Goal: Task Accomplishment & Management: Manage account settings

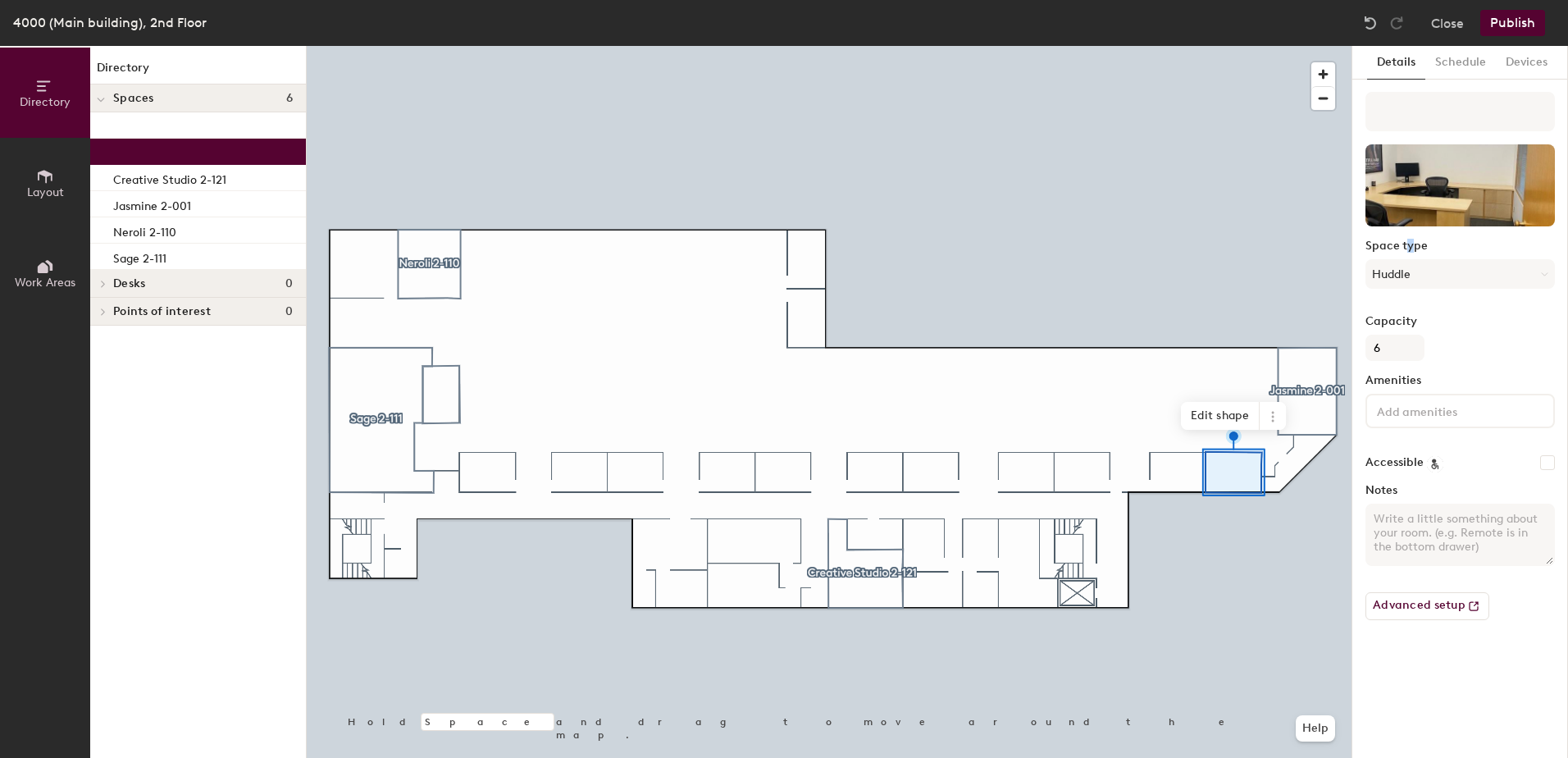
drag, startPoint x: 1410, startPoint y: 240, endPoint x: 1419, endPoint y: 235, distance: 10.3
click at [1419, 235] on div "Space type Huddle Capacity 6 Amenities Accessible Notes Advanced setup" at bounding box center [1460, 361] width 190 height 541
drag, startPoint x: 1419, startPoint y: 235, endPoint x: 1420, endPoint y: 92, distance: 143.0
click at [1425, 91] on div "Details Schedule Devices Space type Huddle Capacity 6 Amenities Accessible Note…" at bounding box center [1460, 402] width 215 height 712
click at [1388, 106] on input at bounding box center [1460, 111] width 190 height 40
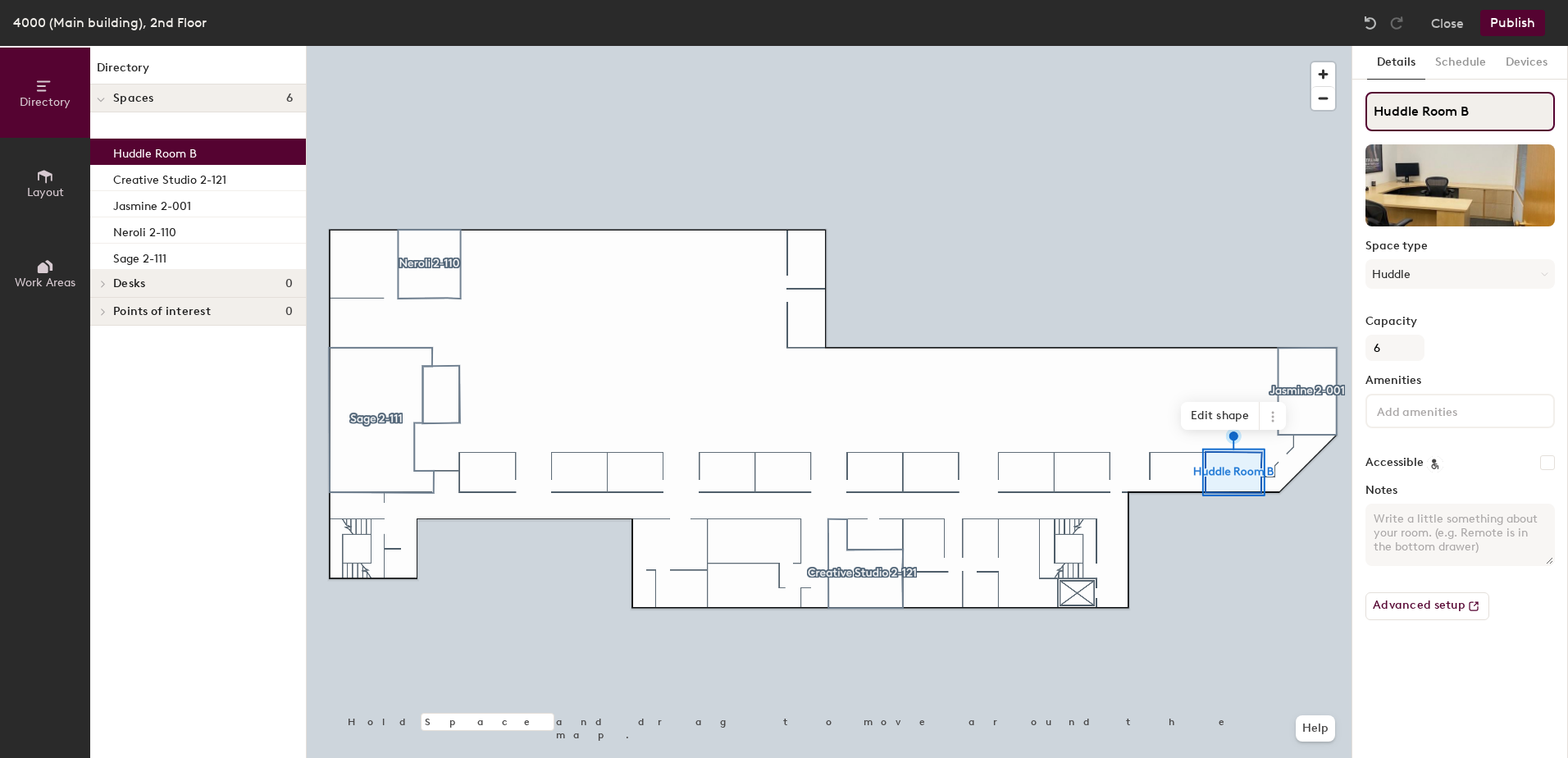
type input "Huddle Room B"
click at [1501, 18] on button "Publish" at bounding box center [1513, 23] width 65 height 26
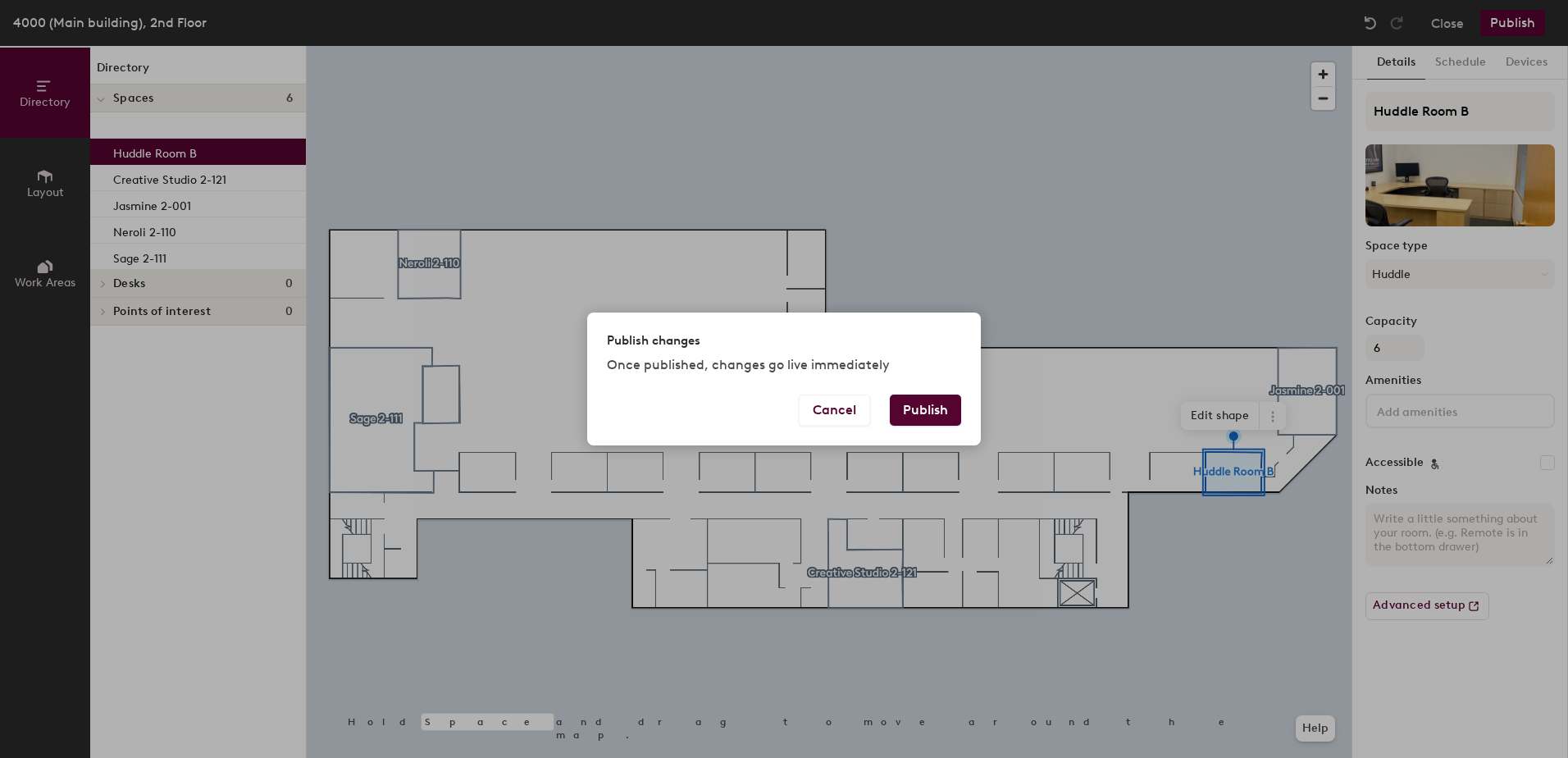
click at [904, 407] on button "Publish" at bounding box center [925, 410] width 71 height 31
